Goal: Task Accomplishment & Management: Use online tool/utility

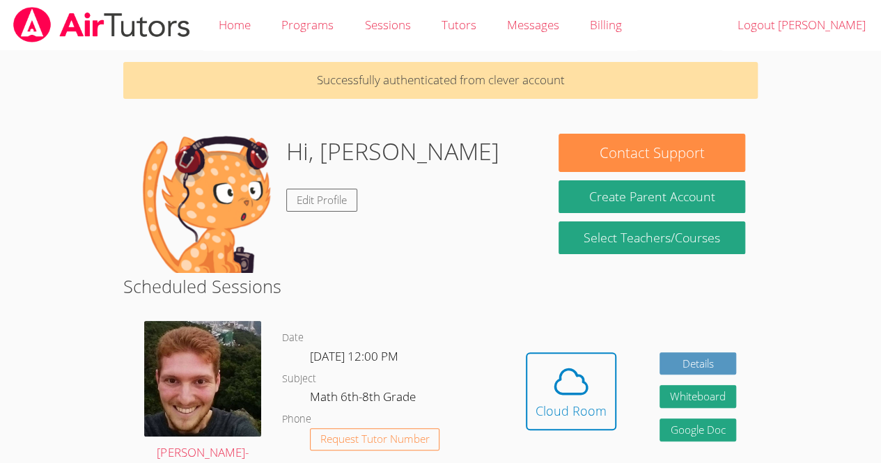
scroll to position [55, 0]
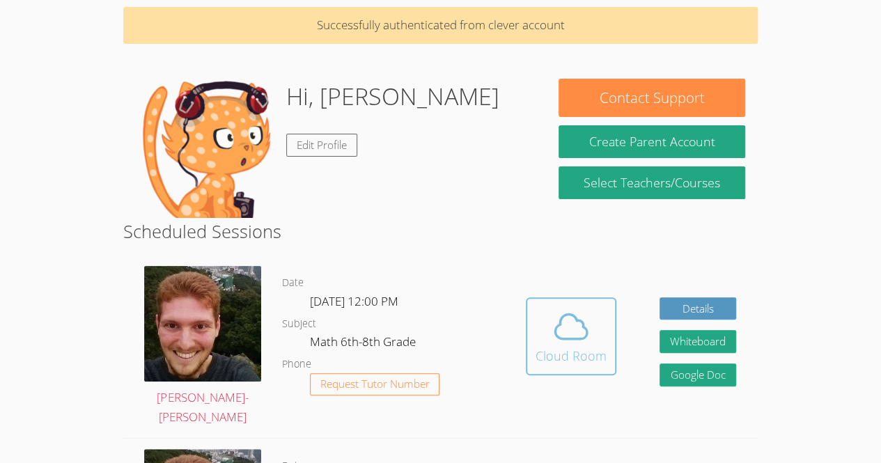
click at [570, 346] on div "Cloud Room" at bounding box center [571, 356] width 71 height 20
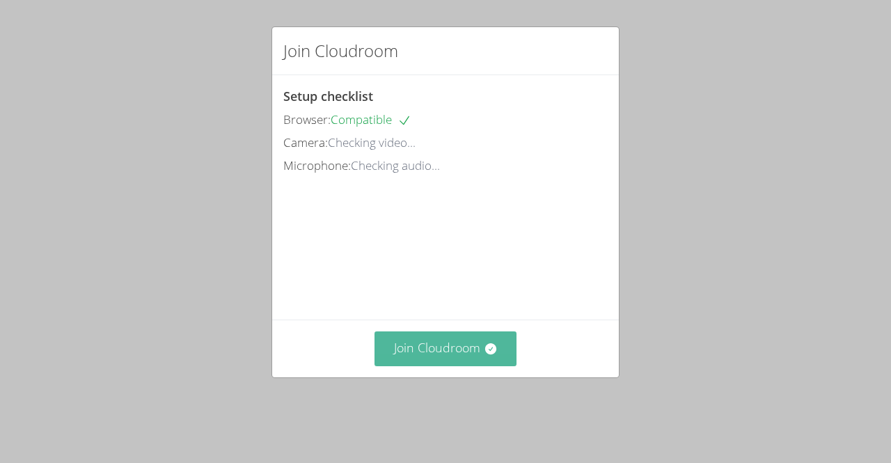
click at [419, 366] on button "Join Cloudroom" at bounding box center [446, 349] width 143 height 34
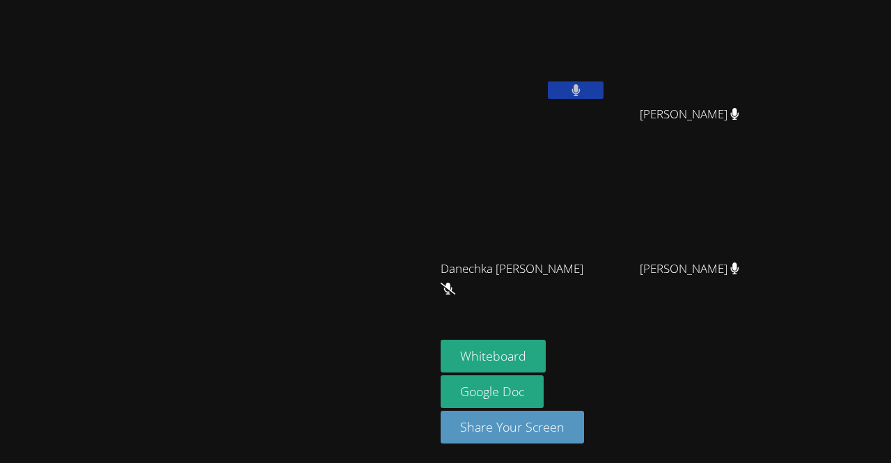
click at [604, 93] on button at bounding box center [576, 89] width 56 height 17
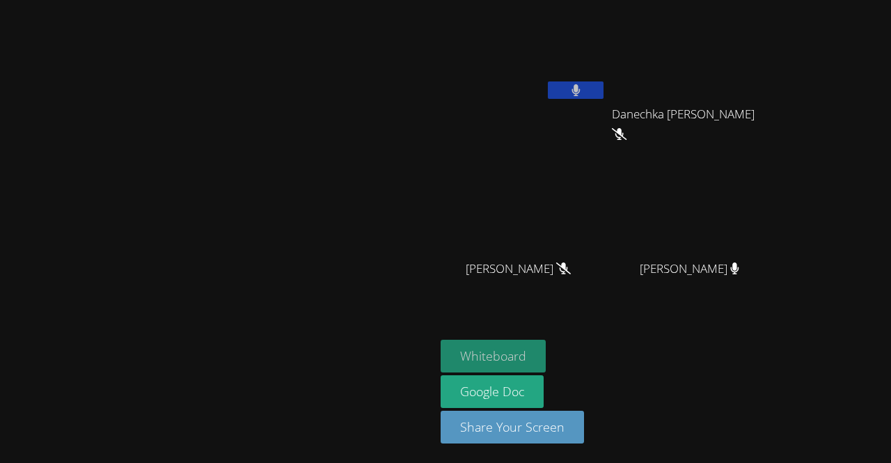
click at [546, 358] on button "Whiteboard" at bounding box center [493, 356] width 105 height 33
